Goal: Task Accomplishment & Management: Complete application form

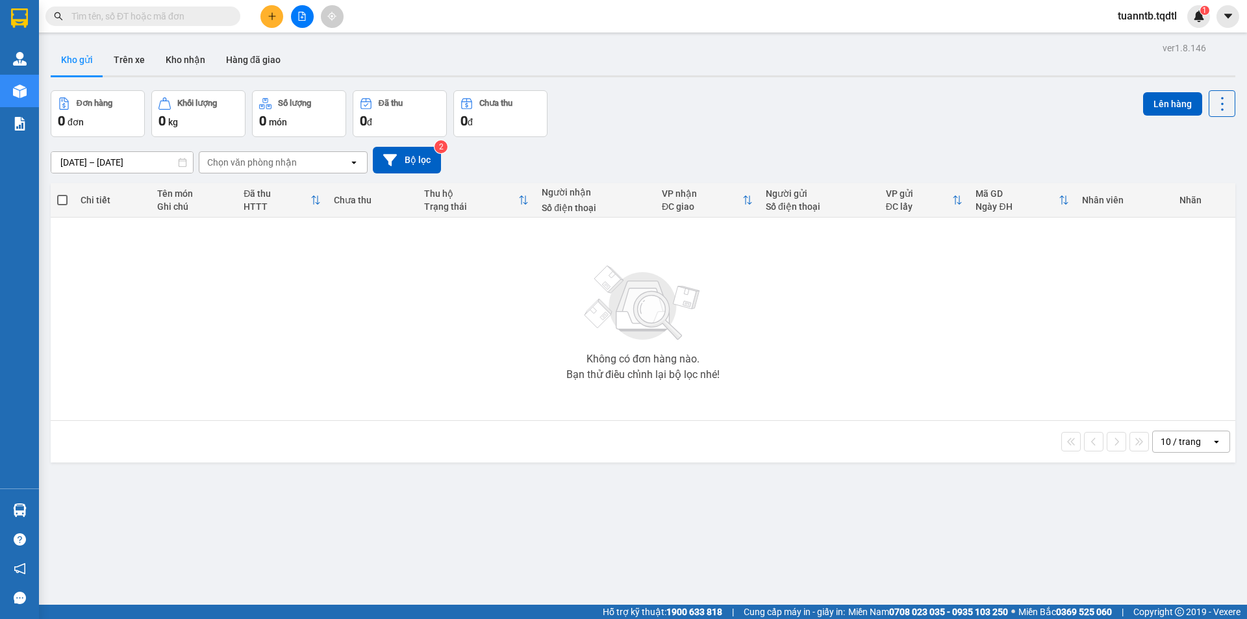
click at [278, 16] on button at bounding box center [271, 16] width 23 height 23
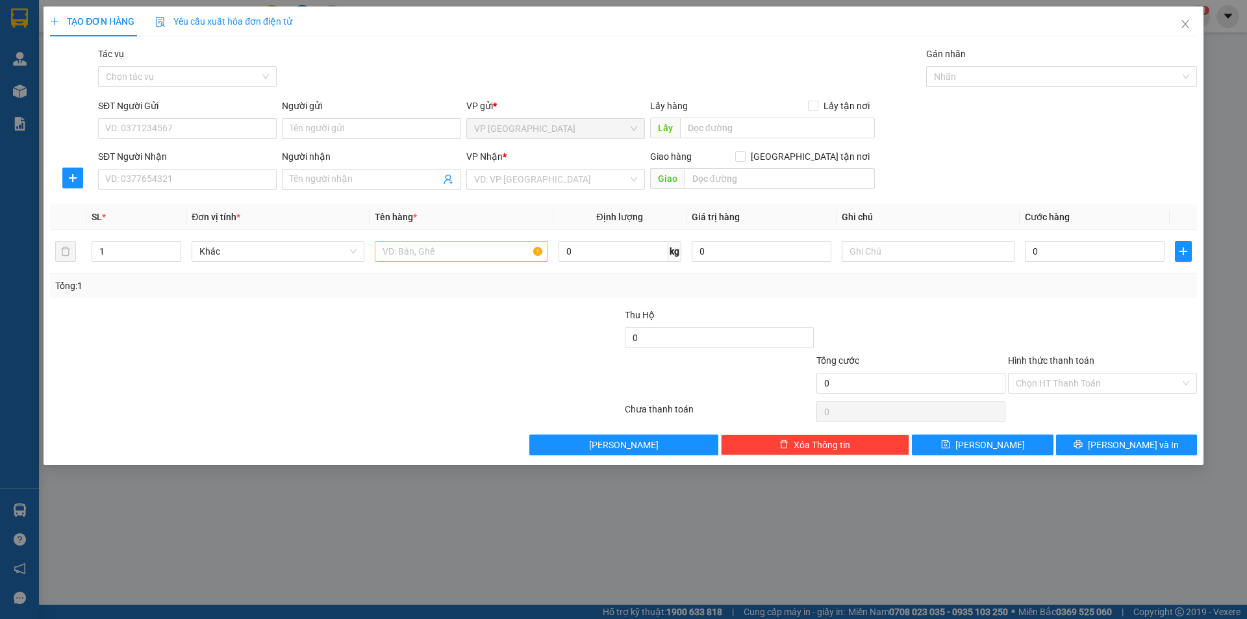
click at [236, 140] on div "SĐT Người Gửi VD: 0371234567" at bounding box center [187, 121] width 179 height 45
click at [238, 135] on input "SĐT Người Gửi" at bounding box center [187, 128] width 179 height 21
click at [533, 175] on input "search" at bounding box center [551, 179] width 154 height 19
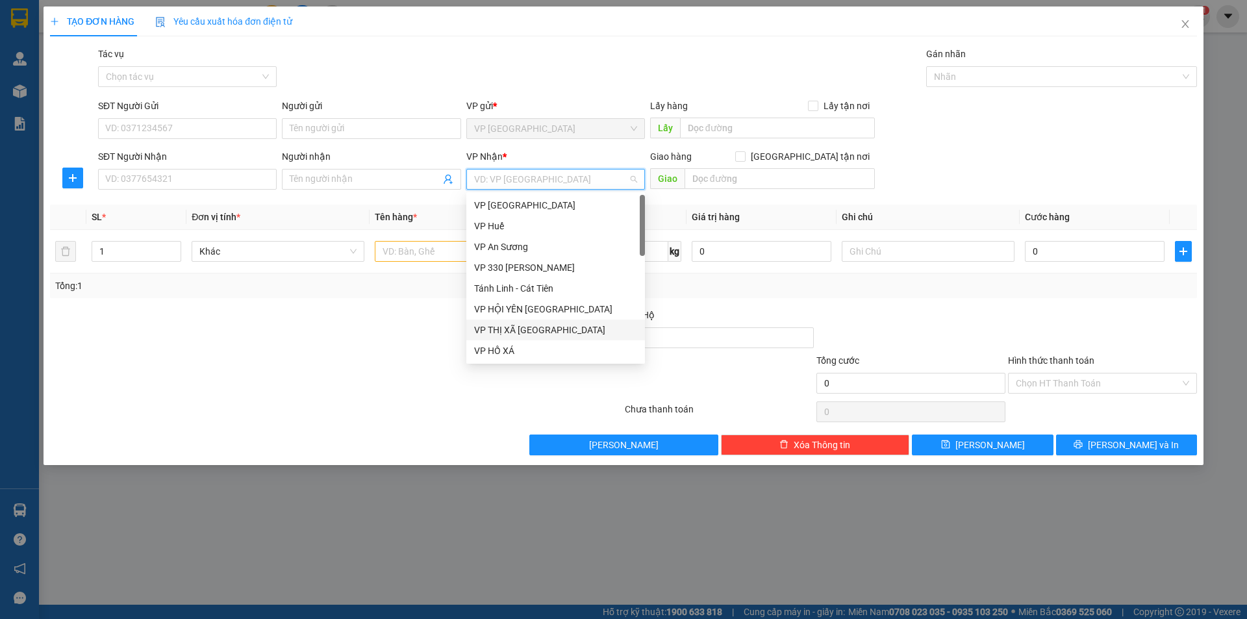
scroll to position [65, 0]
click at [511, 328] on div "VP [GEOGRAPHIC_DATA]" at bounding box center [555, 327] width 163 height 14
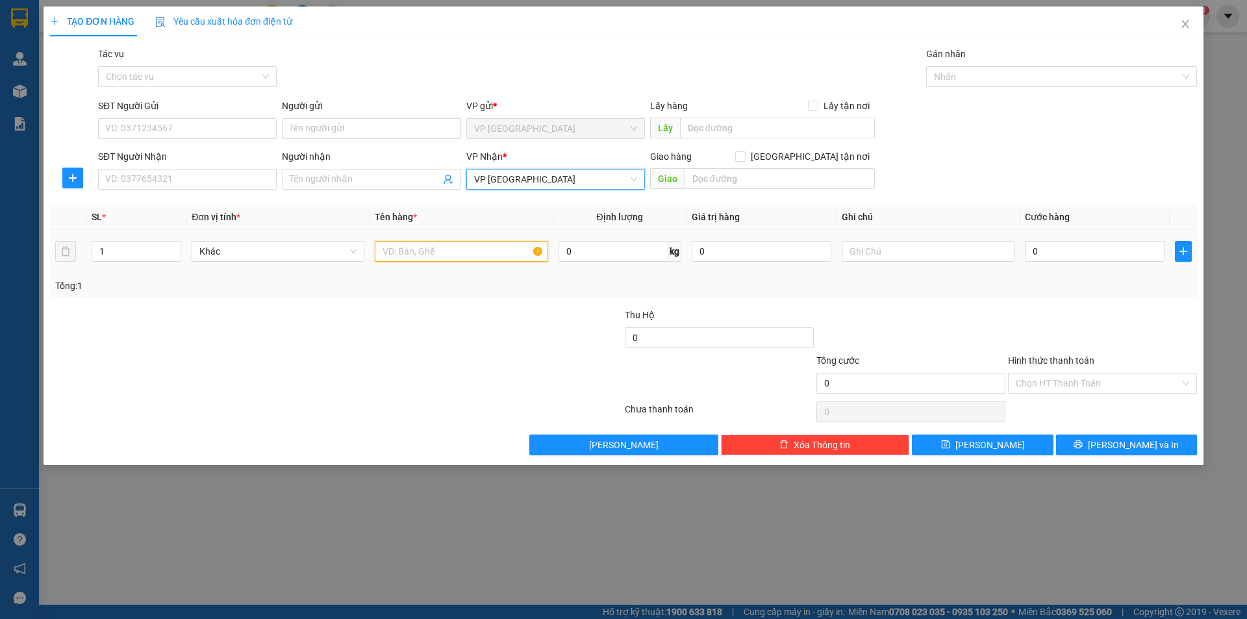
click at [434, 241] on input "text" at bounding box center [461, 251] width 173 height 21
type input "0"
type input "1T XỐP VÀNG NHỎ"
click at [861, 258] on input "text" at bounding box center [928, 251] width 173 height 21
type input "CC"
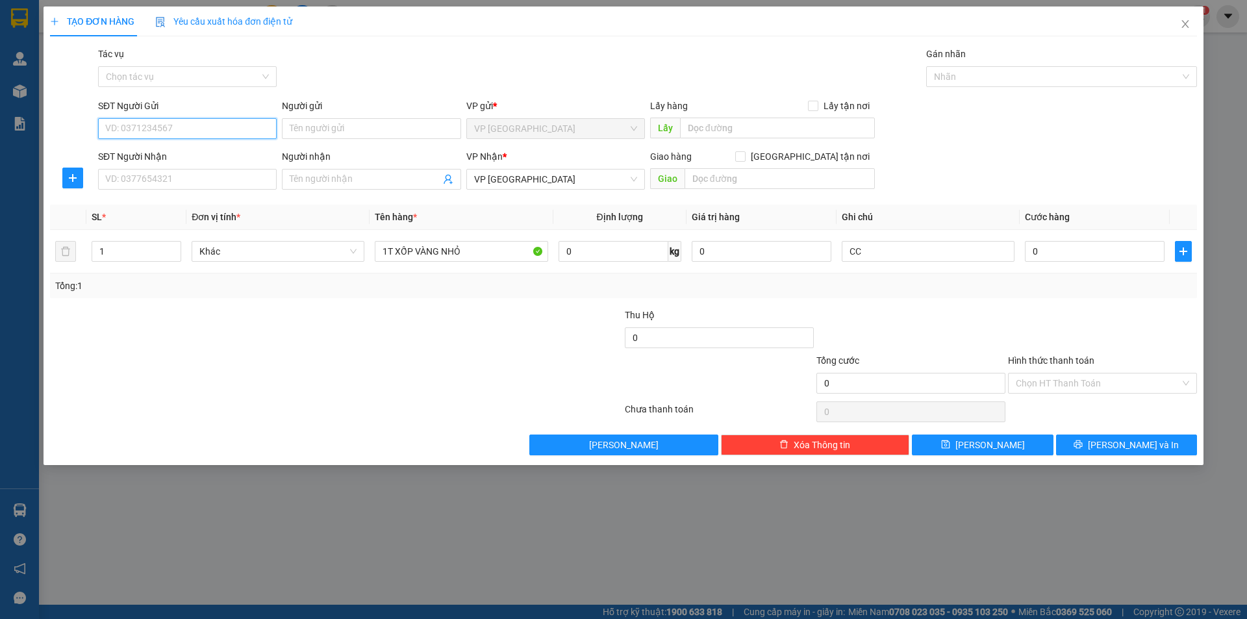
click at [223, 126] on input "SĐT Người Gửi" at bounding box center [187, 128] width 179 height 21
type input "0363165238"
click at [329, 130] on input "Người gửi" at bounding box center [371, 128] width 179 height 21
type input "C"
type input "Trang Trại Núi Xanh"
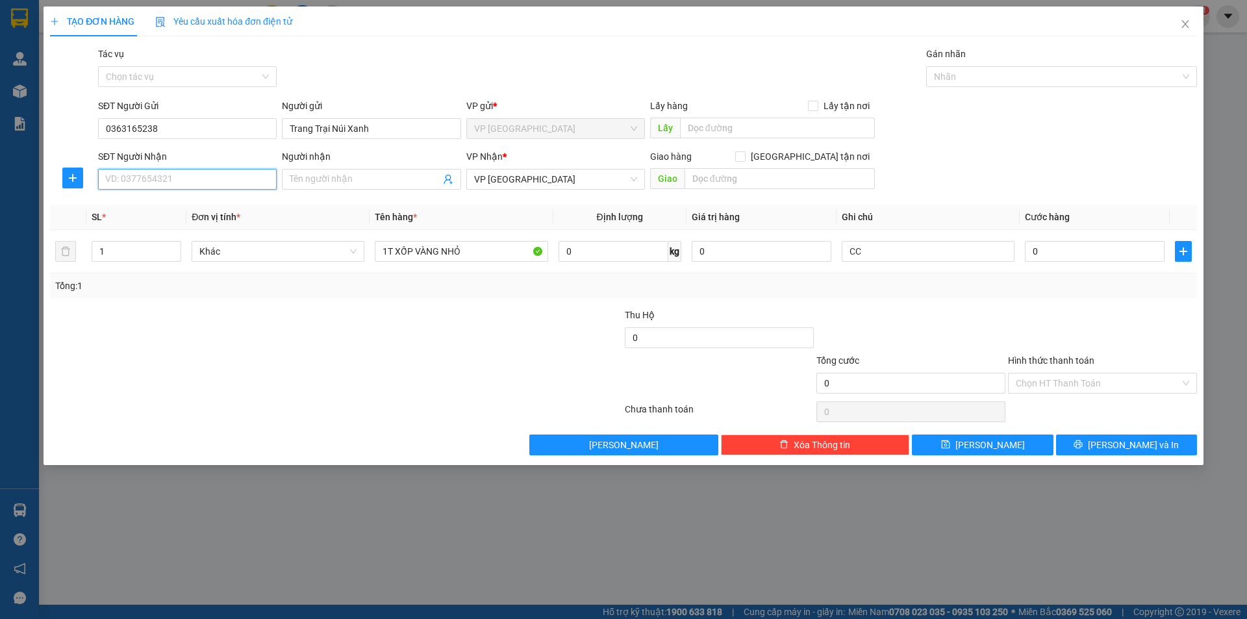
click at [221, 184] on input "SĐT Người Nhận" at bounding box center [187, 179] width 179 height 21
type input "0"
type input "5"
click at [121, 179] on input "0559926619" at bounding box center [187, 179] width 179 height 21
type input "0559926619"
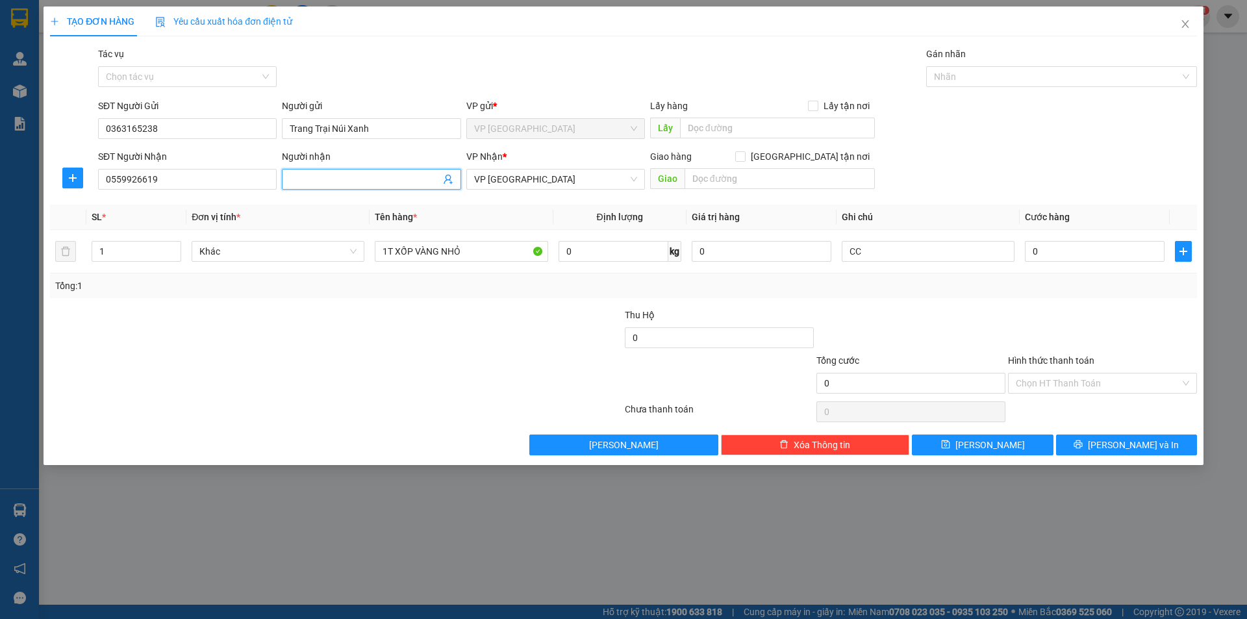
click at [349, 181] on input "Người nhận" at bounding box center [365, 179] width 150 height 14
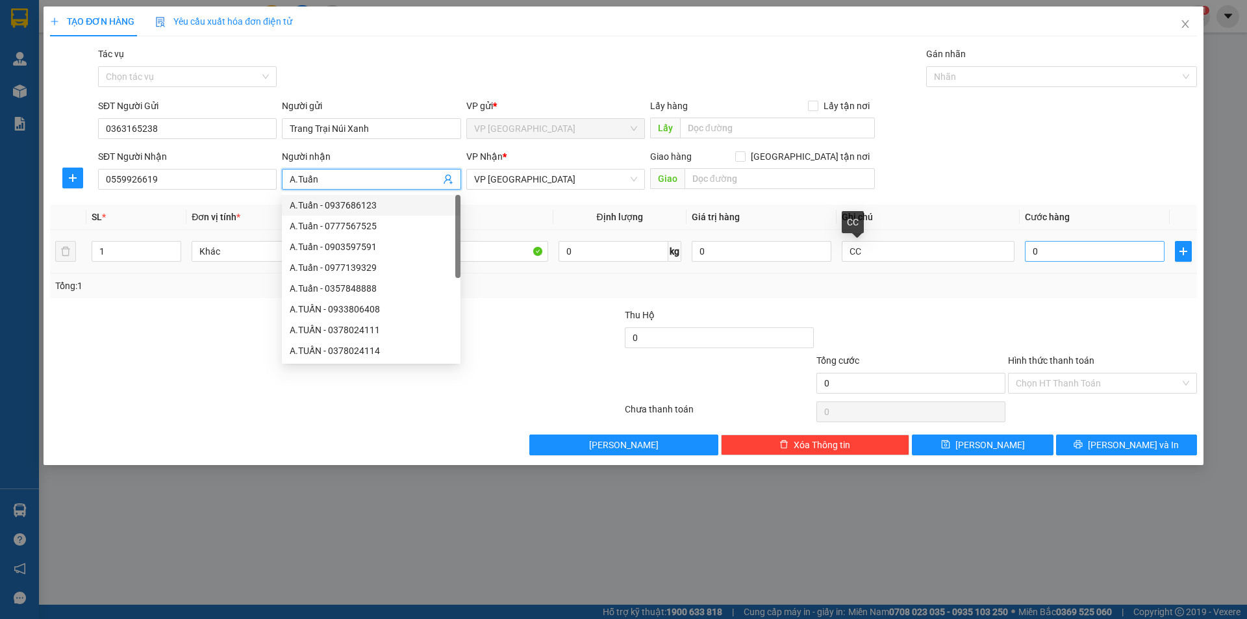
type input "A.Tuấn"
click at [1063, 249] on input "0" at bounding box center [1095, 251] width 140 height 21
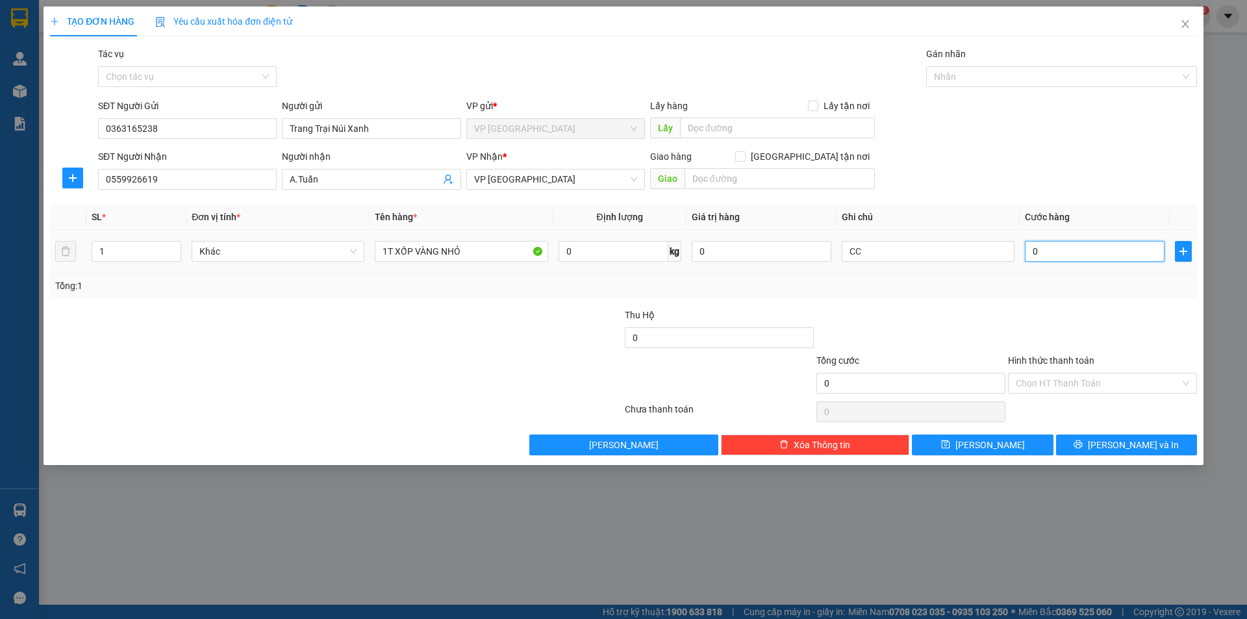
type input "1"
type input "10"
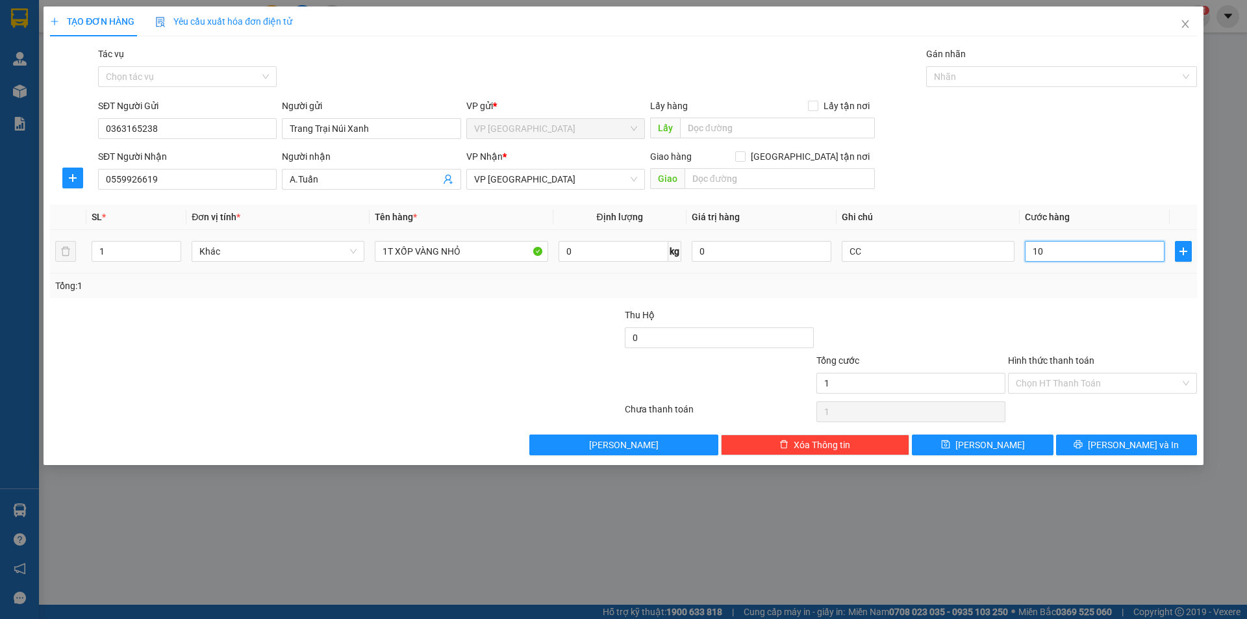
type input "10"
type input "100"
type input "1.000"
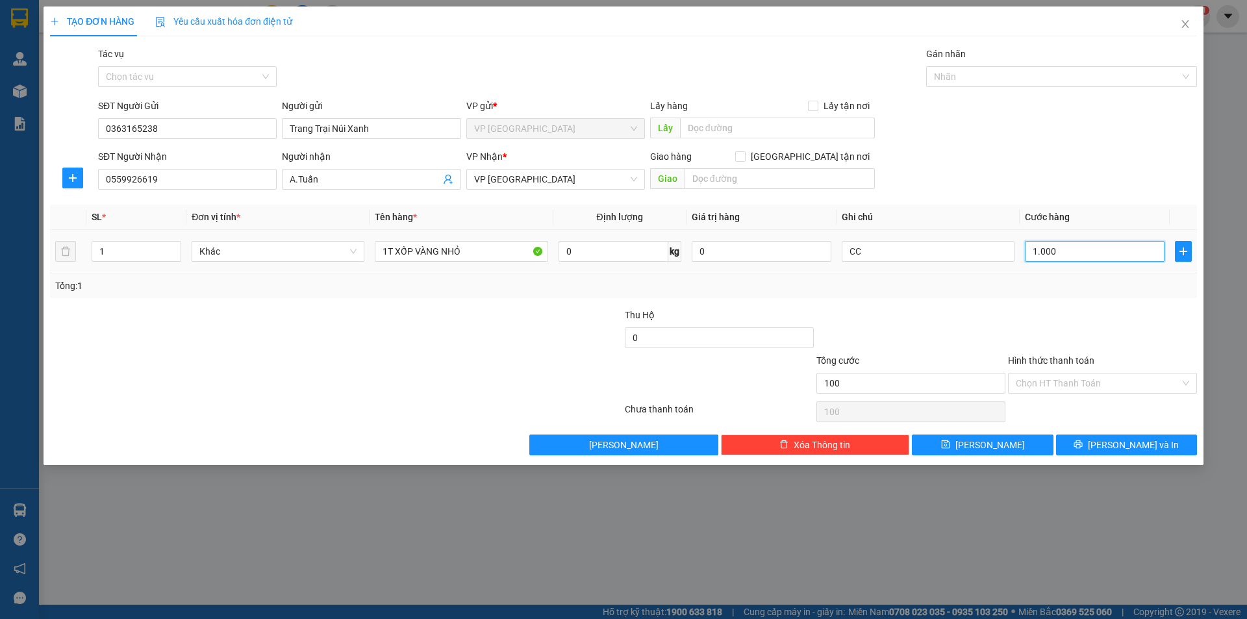
type input "1.000"
type input "10.000"
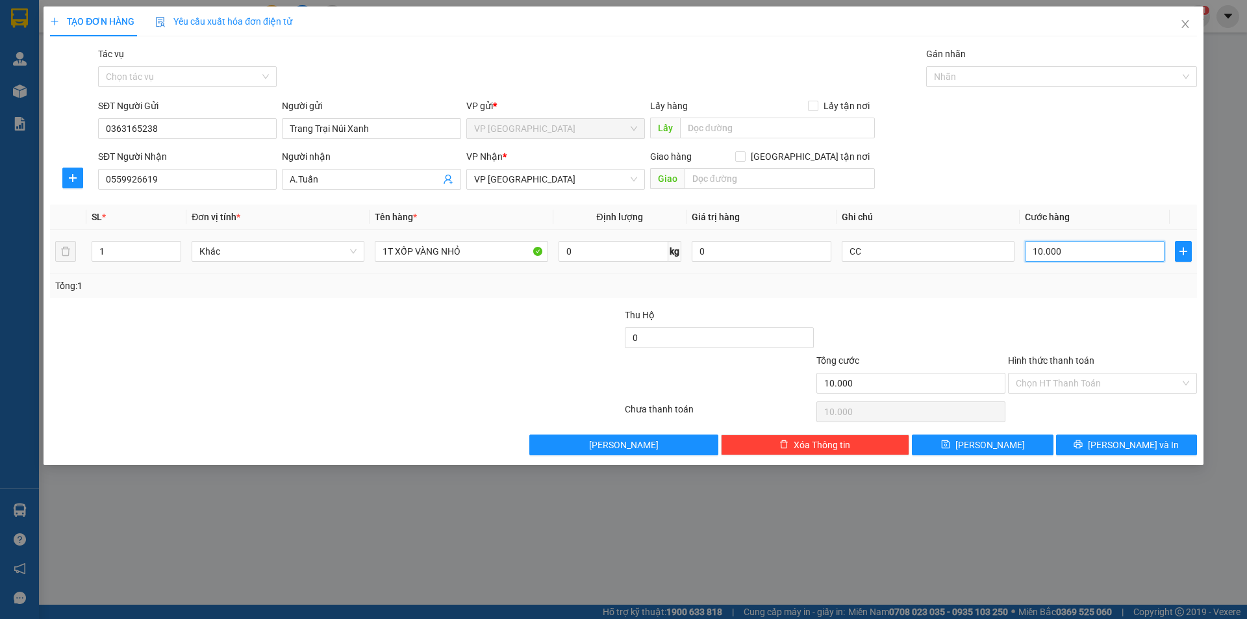
type input "100.000"
type input "1.000.000"
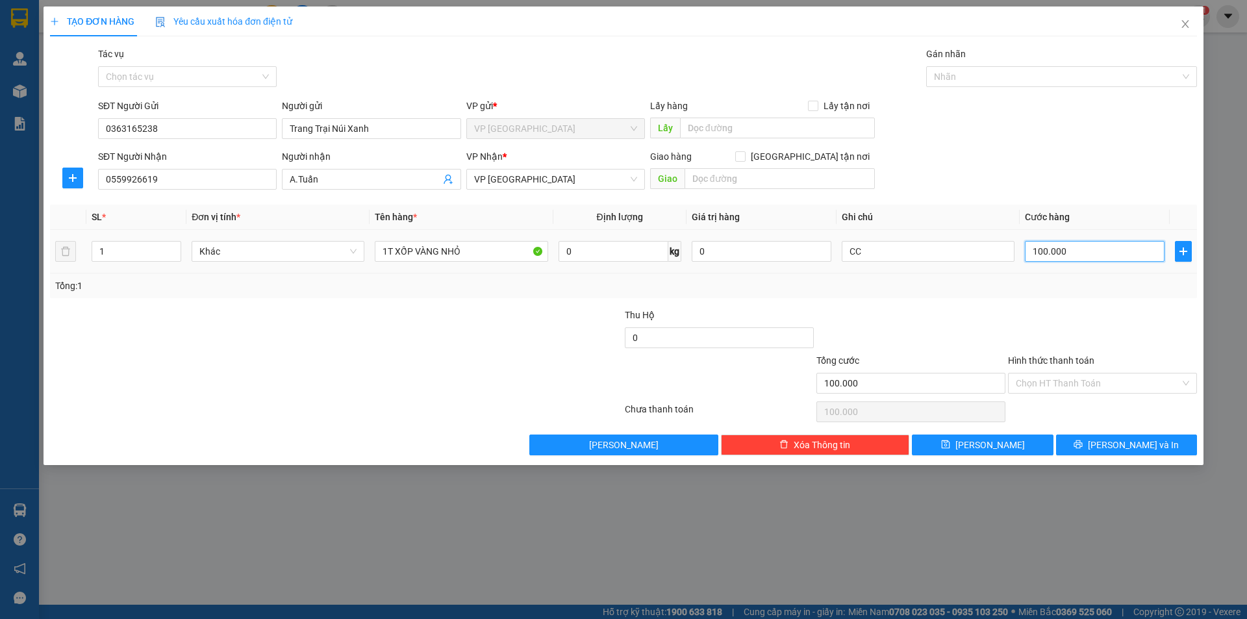
type input "1.000.000"
type input "100.000"
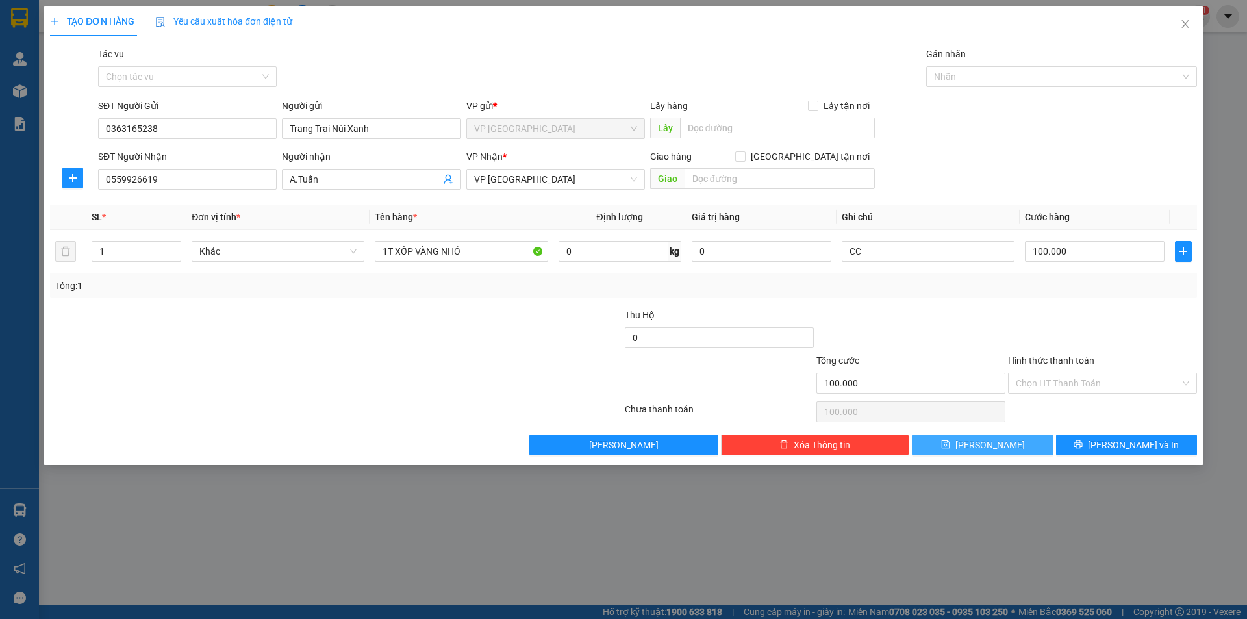
drag, startPoint x: 964, startPoint y: 344, endPoint x: 1024, endPoint y: 449, distance: 120.8
drag, startPoint x: 1024, startPoint y: 449, endPoint x: 1018, endPoint y: 444, distance: 7.9
click at [1019, 444] on button "[PERSON_NAME]" at bounding box center [982, 444] width 141 height 21
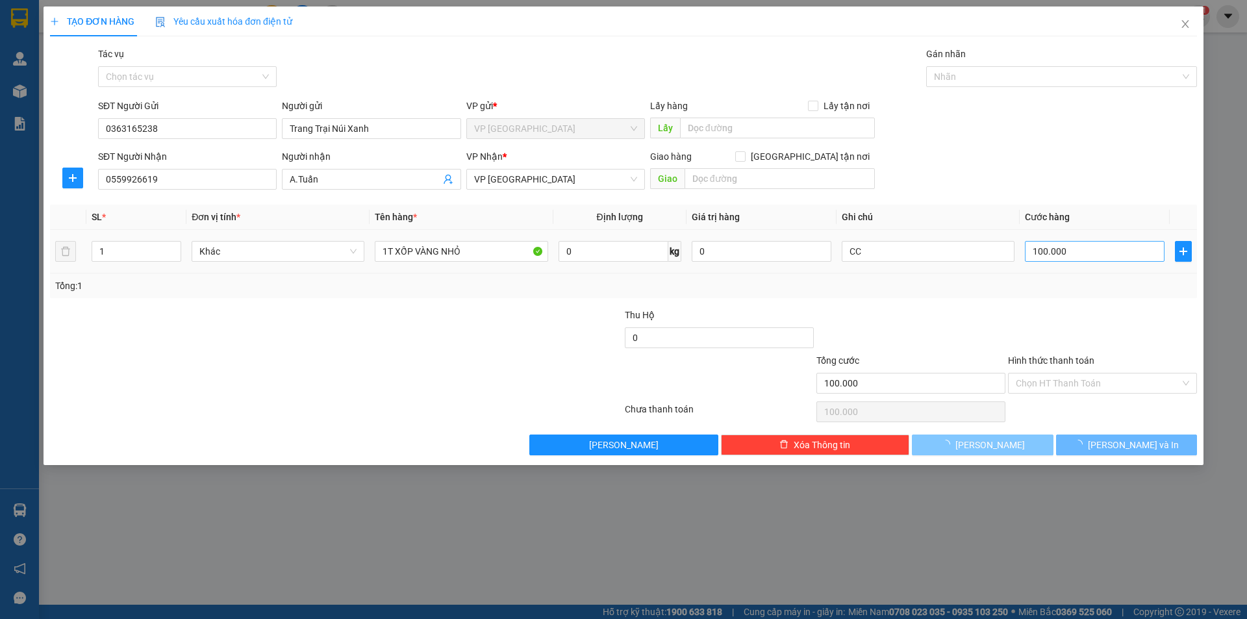
type input "0"
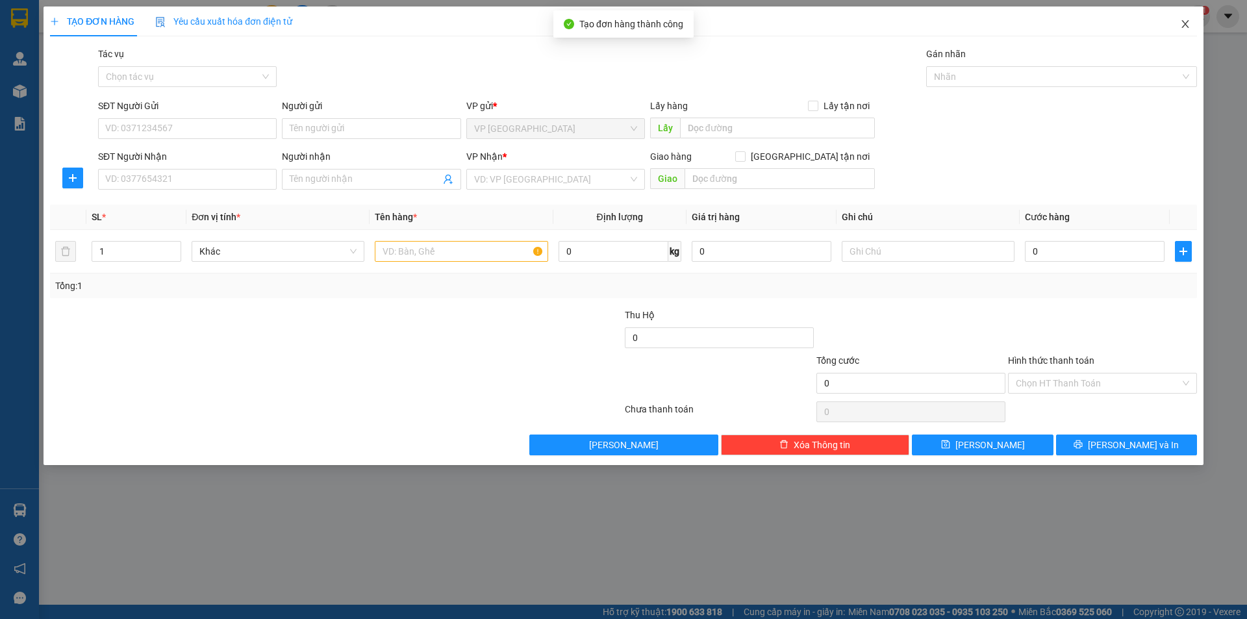
click at [1185, 28] on icon "close" at bounding box center [1185, 24] width 10 height 10
